Goal: Entertainment & Leisure: Consume media (video, audio)

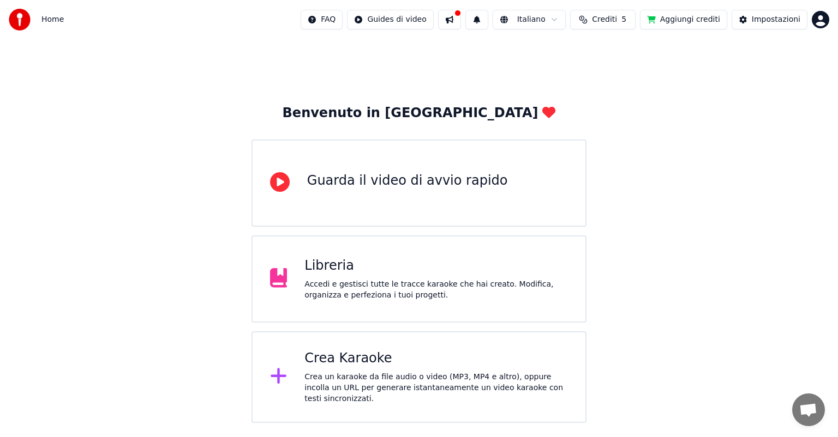
click at [399, 292] on div "Accedi e gestisci tutte le tracce karaoke che hai creato. Modifica, organizza e…" at bounding box center [435, 290] width 263 height 22
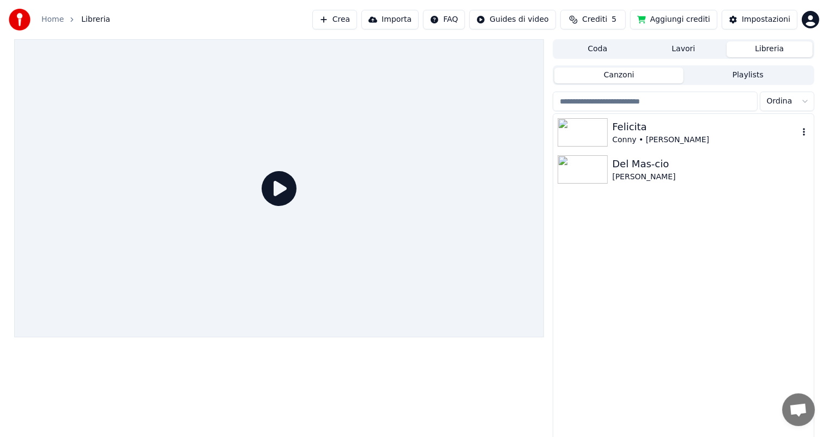
click at [666, 135] on div "Conny • [PERSON_NAME]" at bounding box center [705, 140] width 186 height 11
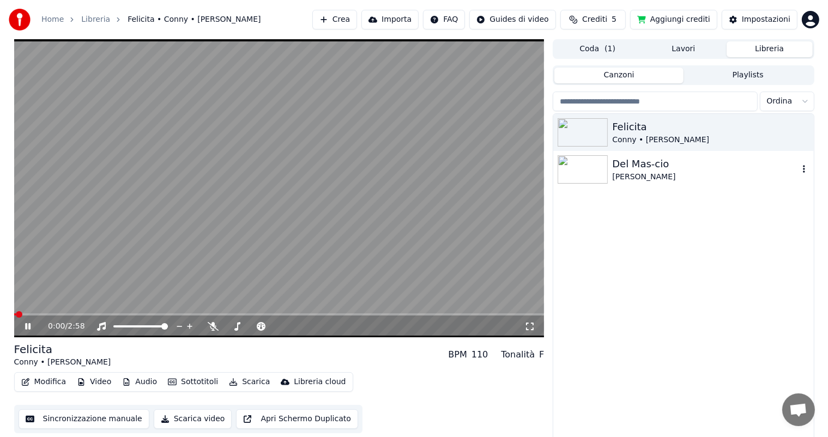
click at [662, 175] on div "[PERSON_NAME]" at bounding box center [705, 177] width 186 height 11
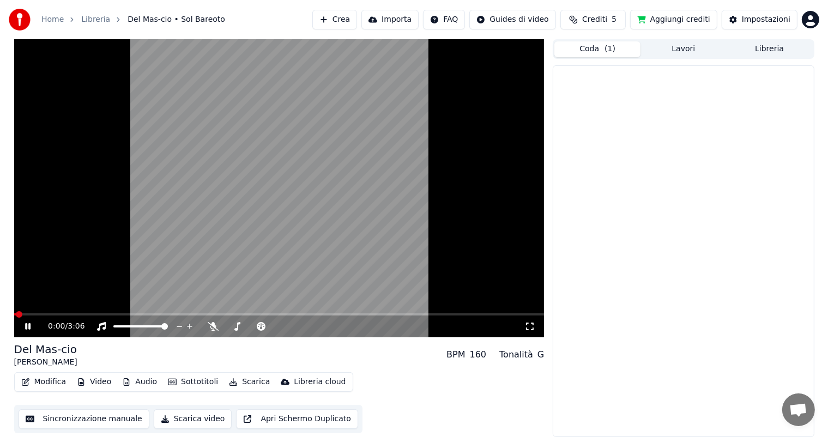
click at [616, 52] on button "Coda ( 1 )" at bounding box center [598, 49] width 86 height 16
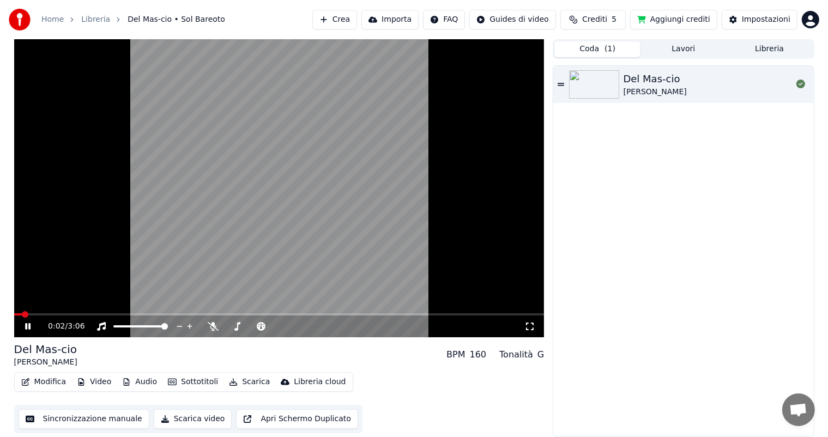
click at [761, 50] on button "Libreria" at bounding box center [770, 49] width 86 height 16
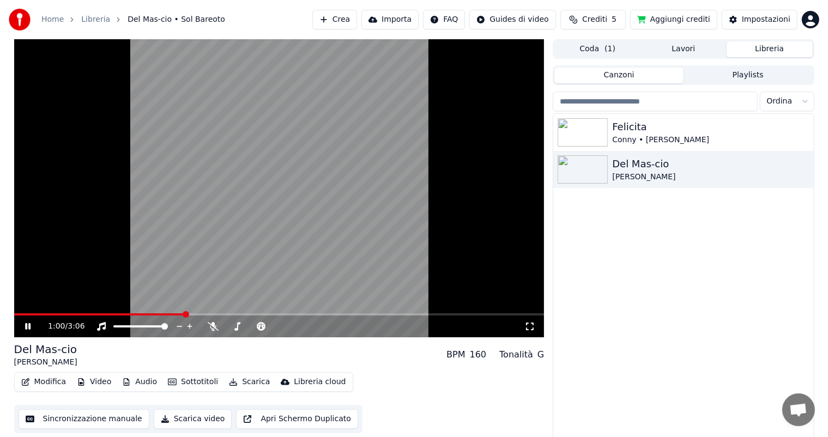
click at [183, 314] on span at bounding box center [279, 315] width 531 height 2
click at [217, 329] on icon at bounding box center [213, 326] width 11 height 9
click at [214, 328] on icon at bounding box center [213, 326] width 11 height 9
click at [214, 331] on icon at bounding box center [213, 326] width 11 height 9
click at [205, 315] on span at bounding box center [109, 315] width 191 height 2
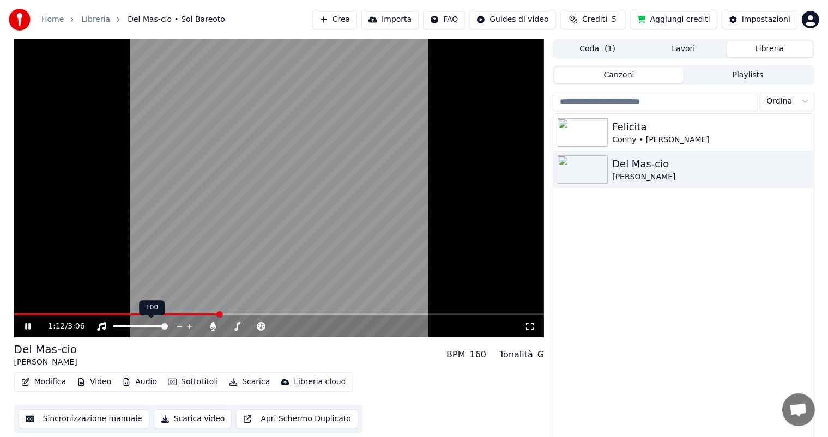
click at [131, 326] on span at bounding box center [140, 327] width 55 height 2
click at [127, 325] on div at bounding box center [151, 326] width 88 height 11
click at [124, 327] on span at bounding box center [122, 327] width 18 height 2
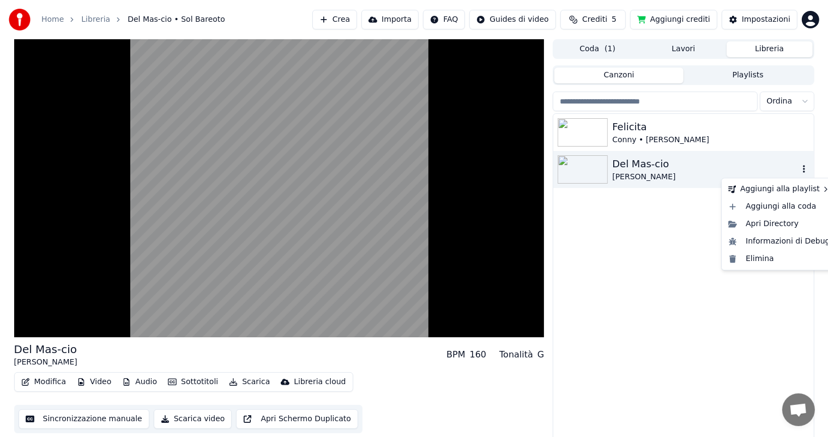
click at [803, 170] on icon "button" at bounding box center [804, 169] width 11 height 9
click at [785, 229] on div "Apri Directory" at bounding box center [779, 223] width 111 height 17
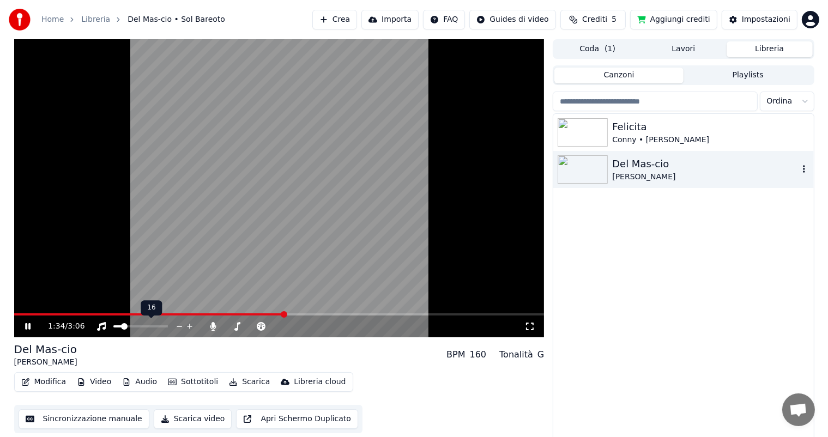
click at [122, 326] on span at bounding box center [124, 326] width 7 height 7
click at [247, 327] on span at bounding box center [235, 327] width 21 height 2
click at [236, 327] on icon at bounding box center [237, 326] width 11 height 9
click at [212, 327] on icon at bounding box center [213, 326] width 11 height 9
click at [154, 323] on div at bounding box center [151, 326] width 88 height 11
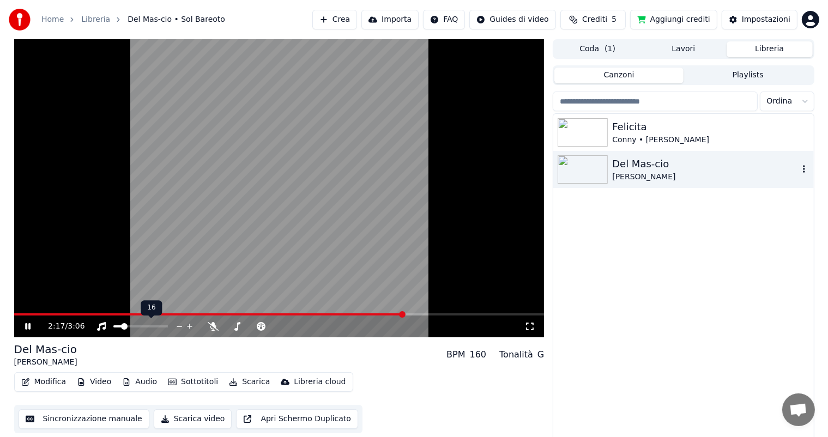
click at [156, 327] on span at bounding box center [140, 327] width 55 height 2
click at [212, 328] on icon at bounding box center [213, 326] width 11 height 9
click at [234, 326] on span at bounding box center [229, 327] width 9 height 2
click at [249, 326] on span at bounding box center [252, 327] width 55 height 2
click at [399, 334] on div "2:33 / 3:06" at bounding box center [279, 327] width 531 height 22
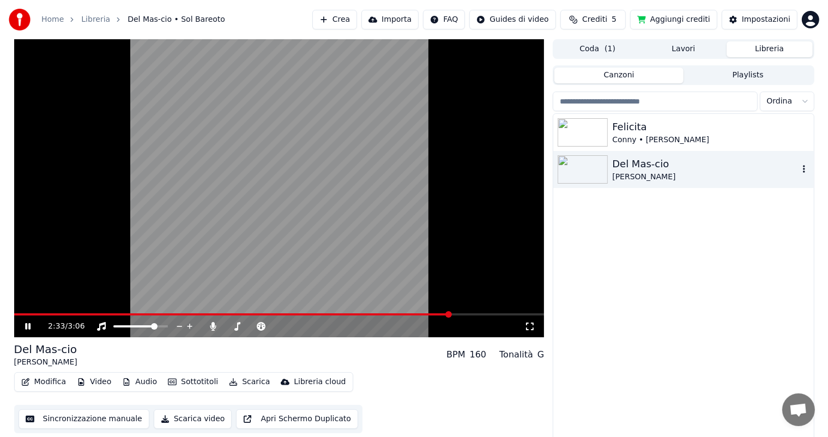
click at [398, 329] on div "2:33 / 3:06" at bounding box center [286, 326] width 477 height 11
click at [214, 328] on icon at bounding box center [213, 326] width 11 height 9
click at [214, 328] on icon at bounding box center [214, 326] width 6 height 9
click at [214, 328] on icon at bounding box center [213, 326] width 11 height 9
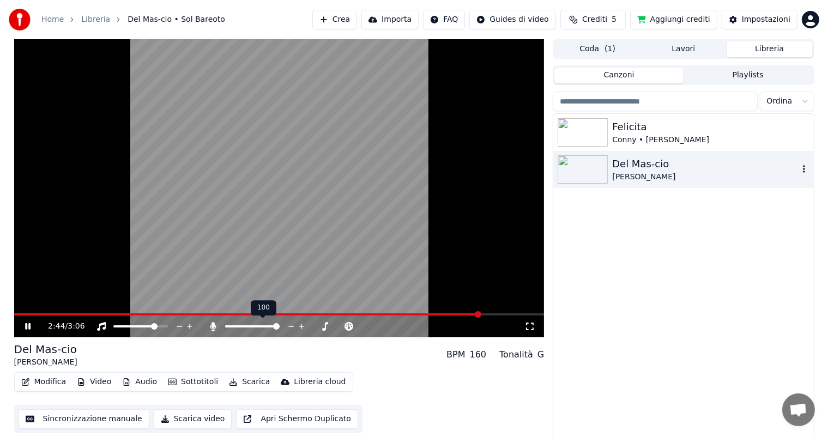
click at [214, 328] on icon at bounding box center [214, 326] width 6 height 9
click at [214, 328] on icon at bounding box center [213, 326] width 11 height 9
click at [212, 328] on icon at bounding box center [213, 326] width 11 height 9
